Goal: Use online tool/utility: Utilize a website feature to perform a specific function

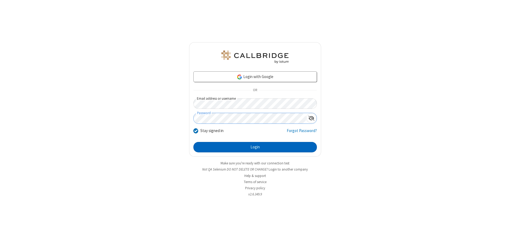
click at [255, 147] on button "Login" at bounding box center [255, 147] width 124 height 11
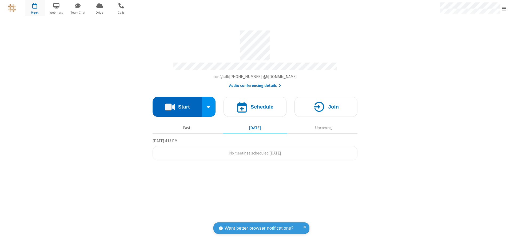
click at [177, 105] on button "Start" at bounding box center [177, 107] width 49 height 20
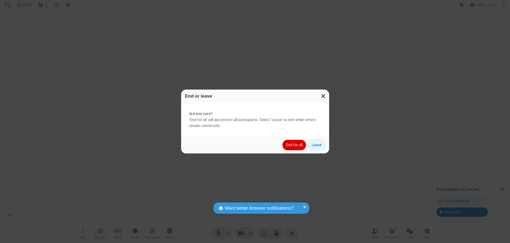
click at [295, 145] on button "End for all" at bounding box center [294, 145] width 23 height 11
